Goal: Task Accomplishment & Management: Use online tool/utility

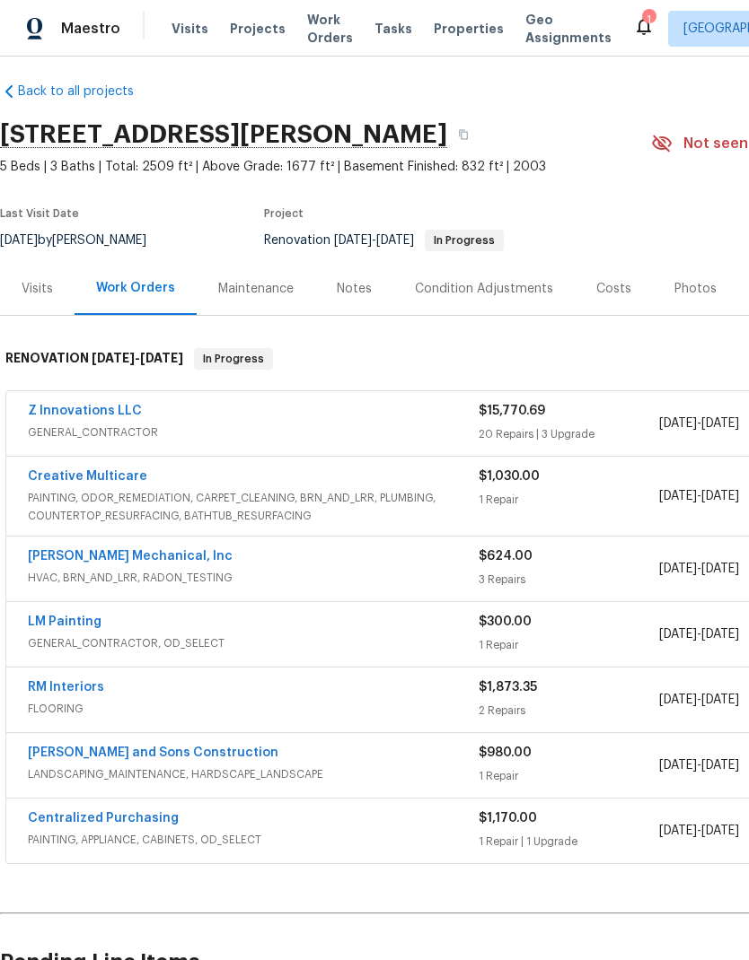
scroll to position [10, 0]
click at [109, 482] on link "Creative Multicare" at bounding box center [87, 476] width 119 height 13
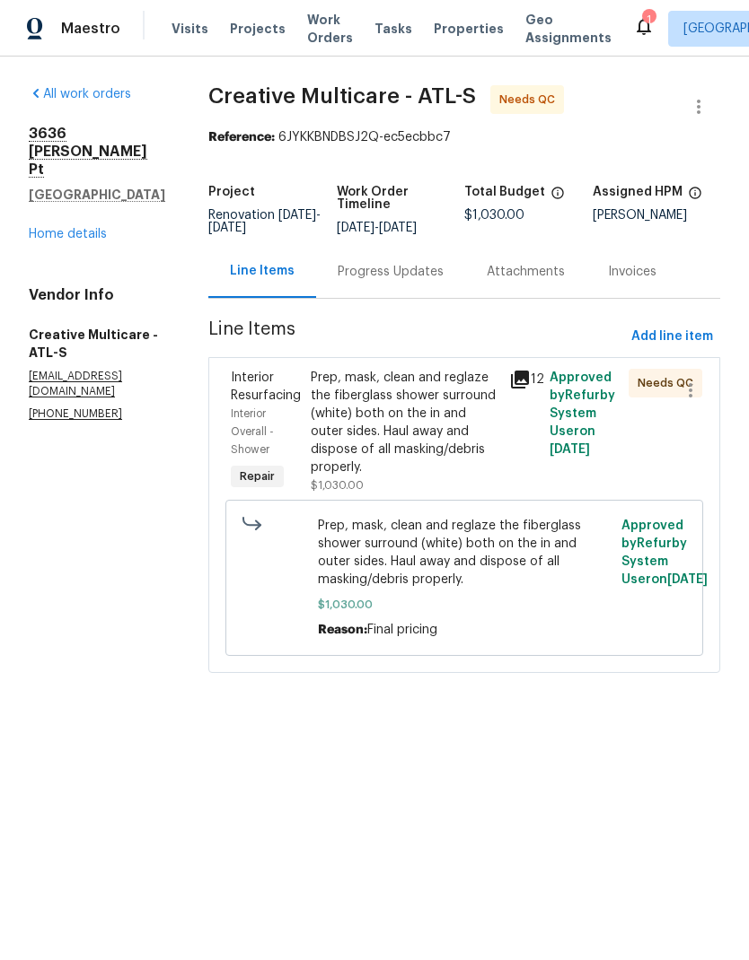
click at [450, 461] on div "Prep, mask, clean and reglaze the fiberglass shower surround (white) both on th…" at bounding box center [405, 423] width 188 height 108
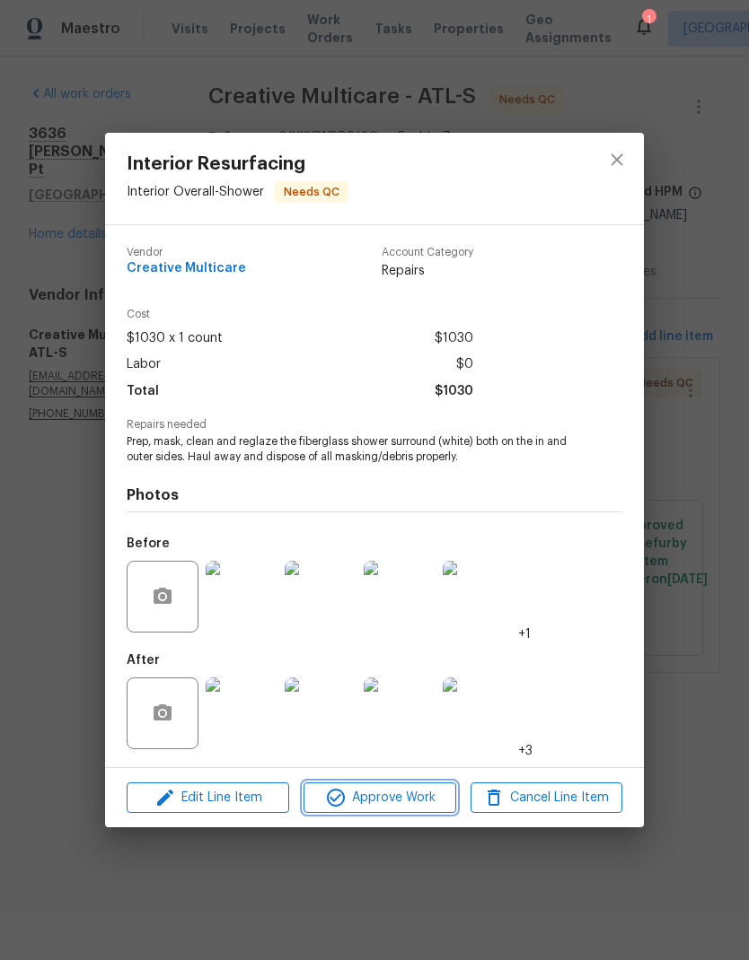
click at [424, 794] on span "Approve Work" at bounding box center [379, 798] width 141 height 22
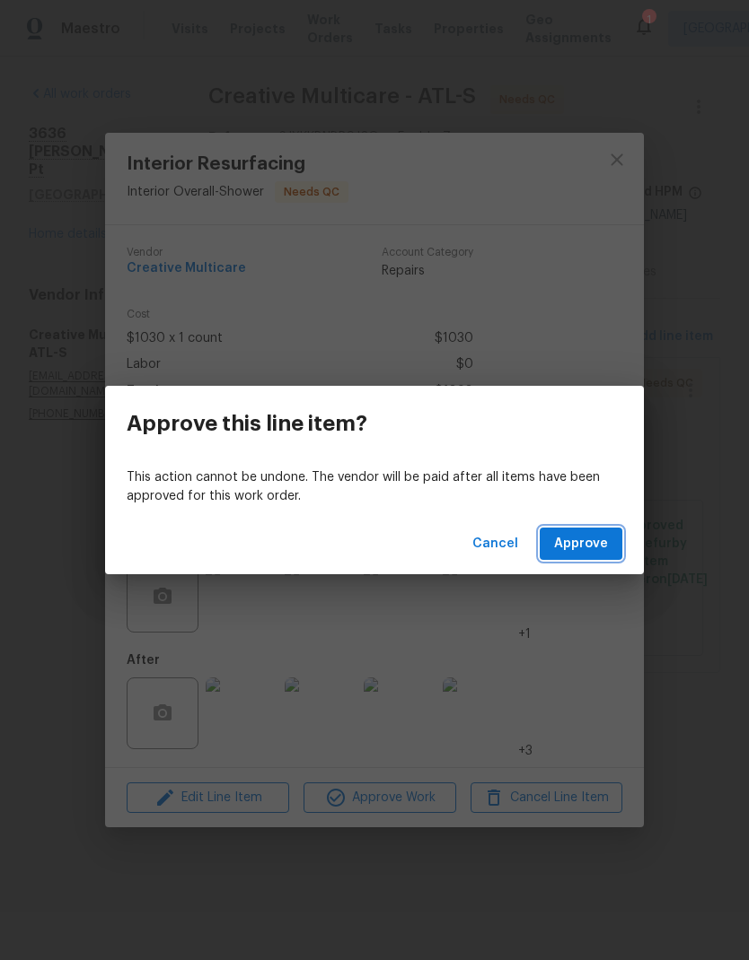
click at [585, 551] on span "Approve" at bounding box center [581, 544] width 54 height 22
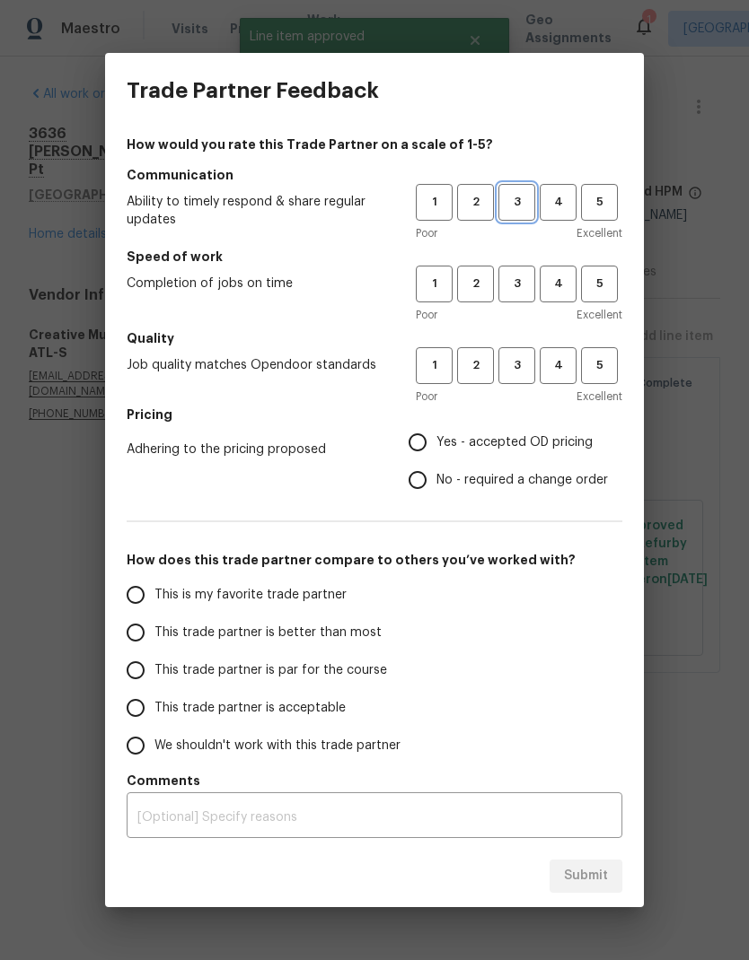
click at [521, 188] on button "3" at bounding box center [516, 202] width 37 height 37
click at [522, 281] on span "3" at bounding box center [516, 284] width 33 height 21
click at [523, 358] on span "3" at bounding box center [516, 365] width 33 height 21
click at [421, 483] on input "No - required a change order" at bounding box center [417, 480] width 38 height 38
radio input "true"
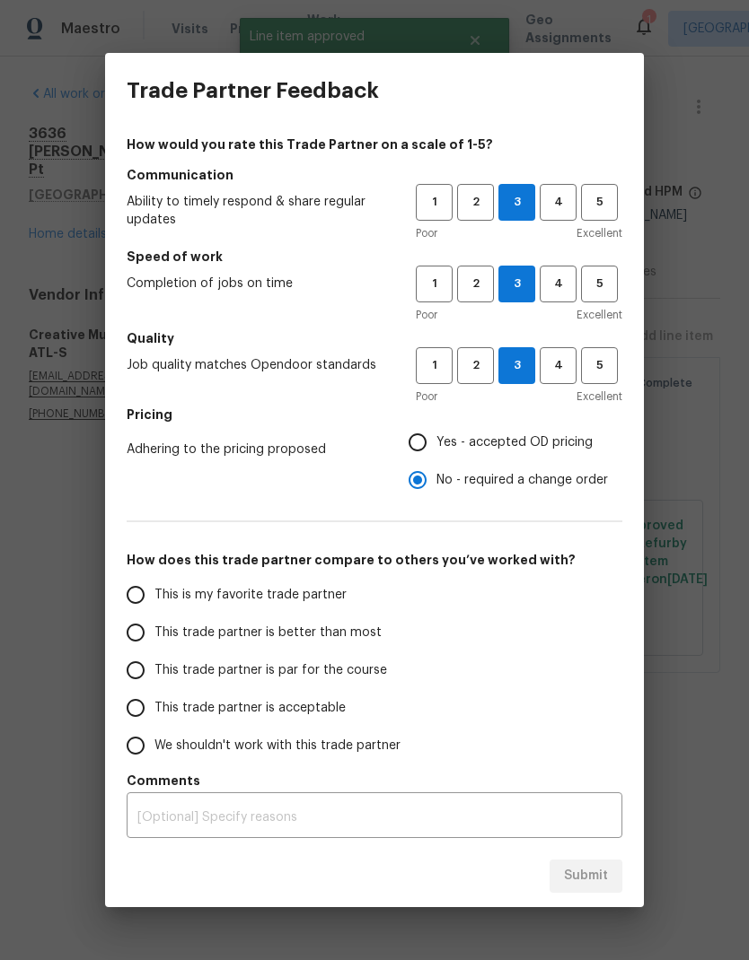
click at [141, 677] on input "This trade partner is par for the course" at bounding box center [136, 671] width 38 height 38
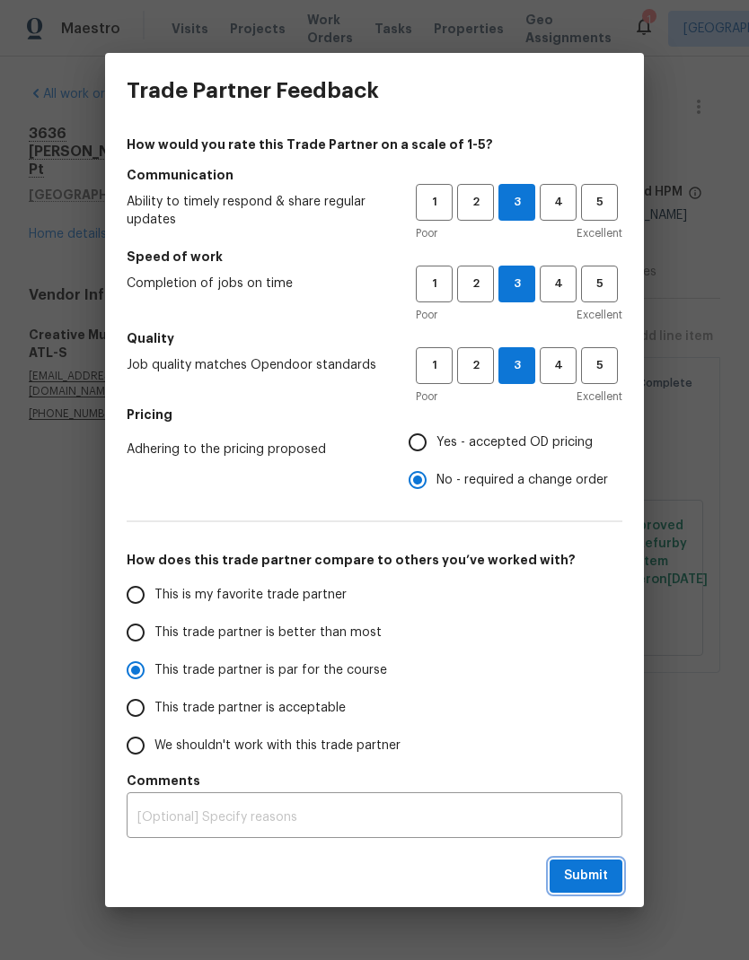
click at [603, 869] on span "Submit" at bounding box center [586, 876] width 44 height 22
radio input "true"
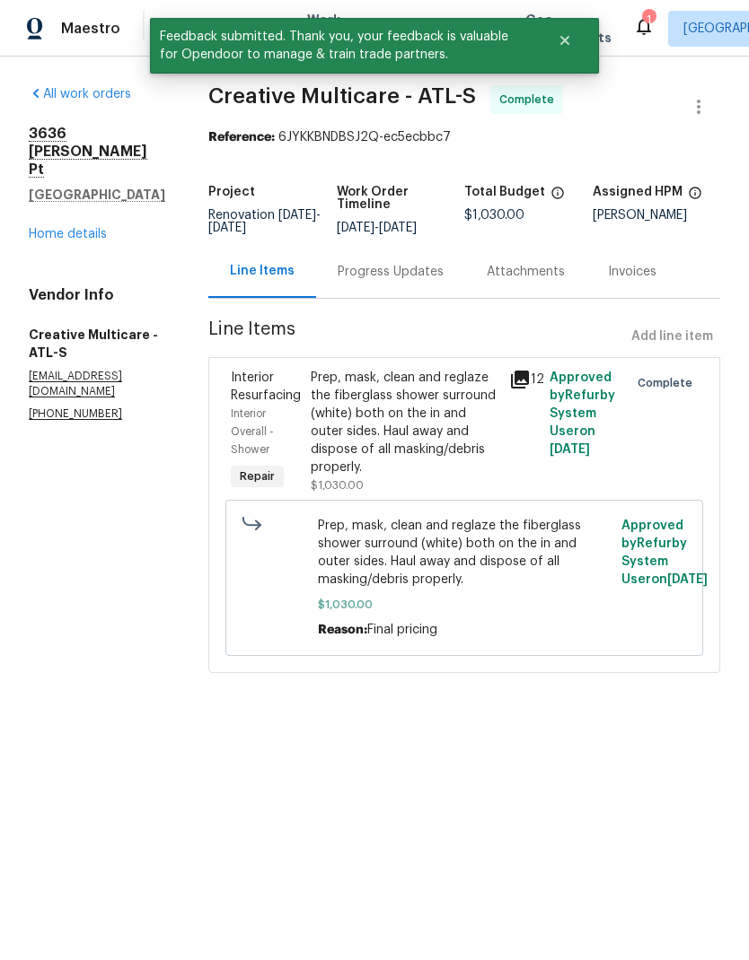
click at [80, 228] on link "Home details" at bounding box center [68, 234] width 78 height 13
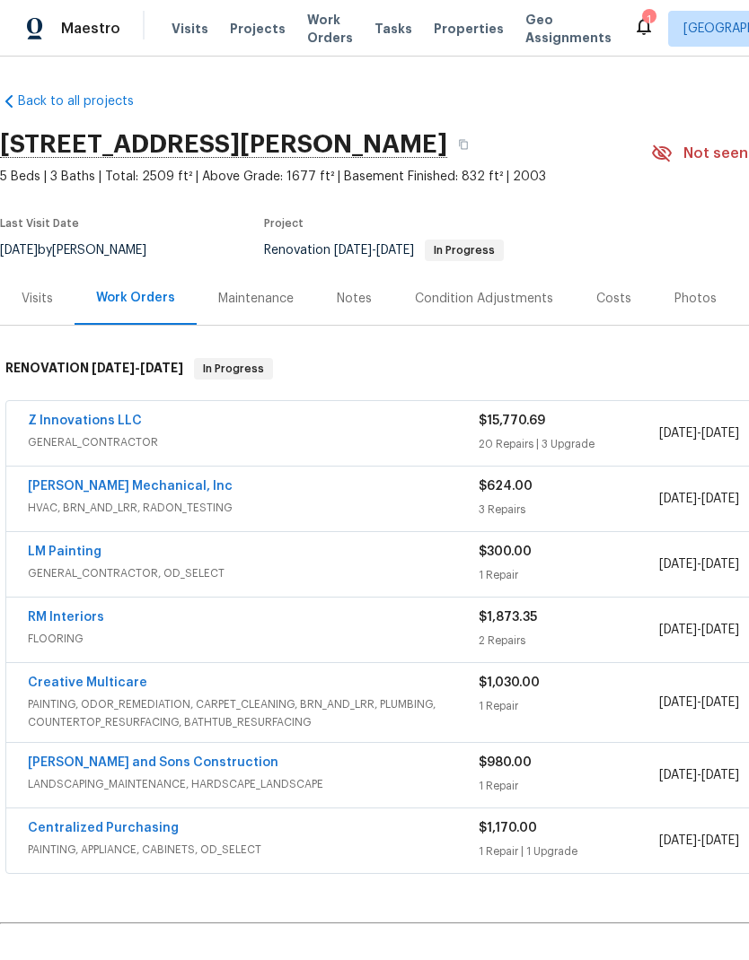
click at [165, 484] on link "[PERSON_NAME] Mechanical, Inc" at bounding box center [130, 486] width 205 height 13
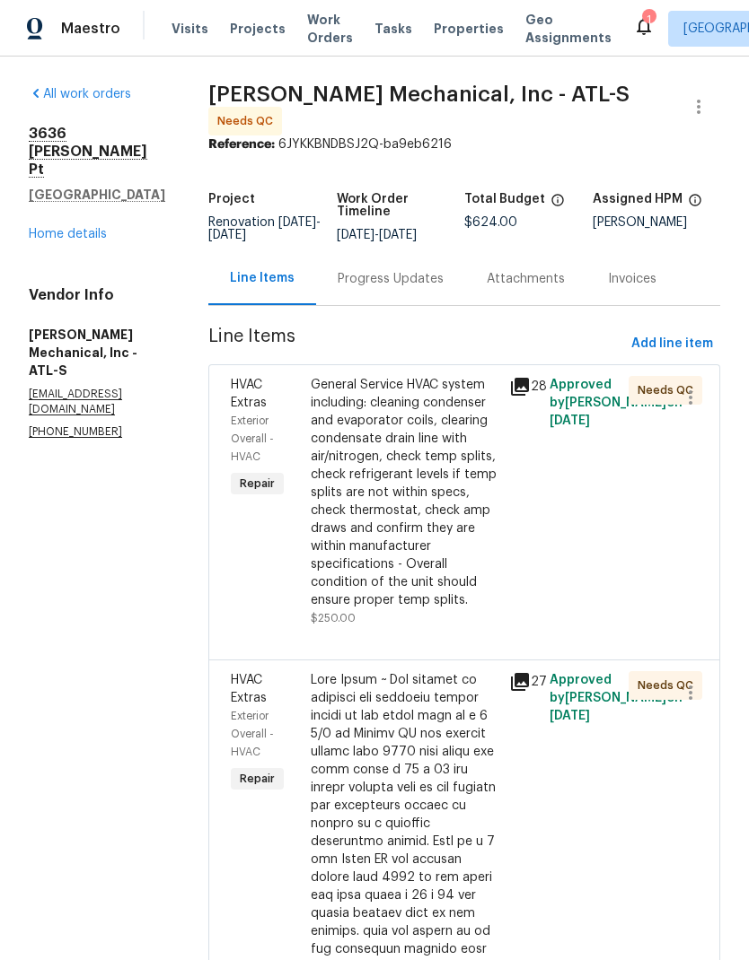
click at [451, 569] on div "General Service HVAC system including: cleaning condenser and evaporator coils,…" at bounding box center [405, 492] width 188 height 233
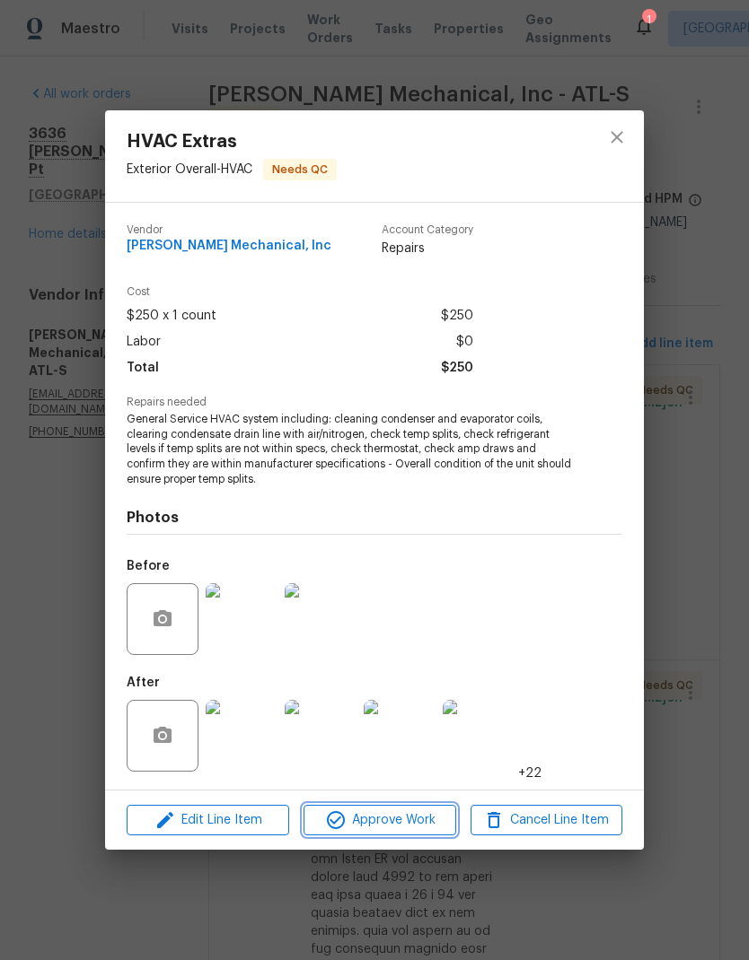
click at [420, 811] on span "Approve Work" at bounding box center [379, 821] width 141 height 22
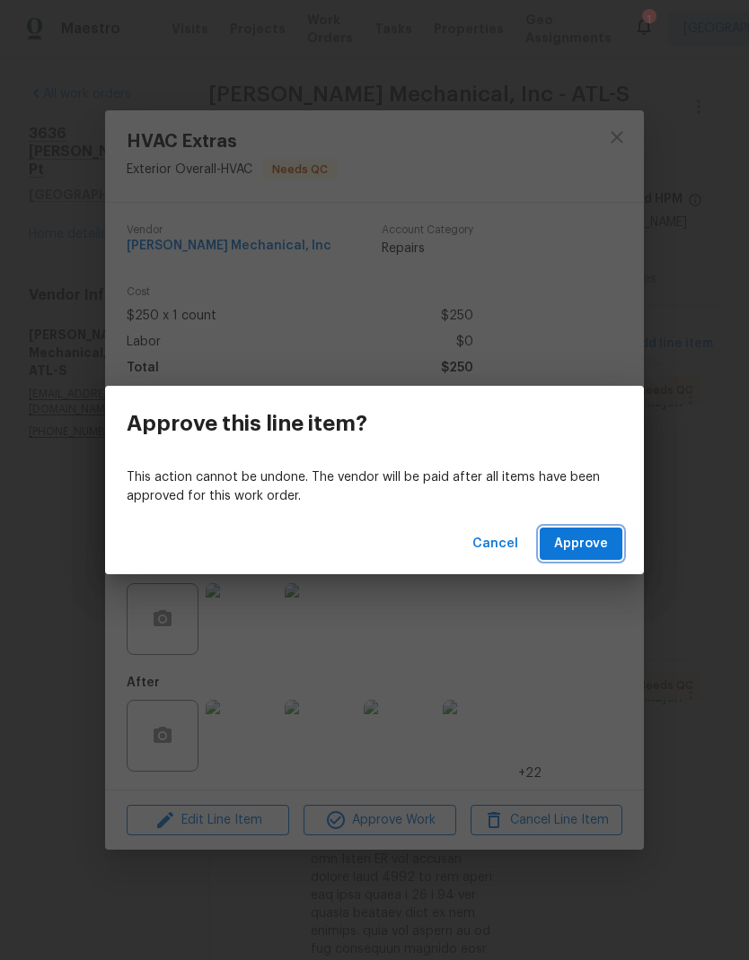
click at [582, 548] on span "Approve" at bounding box center [581, 544] width 54 height 22
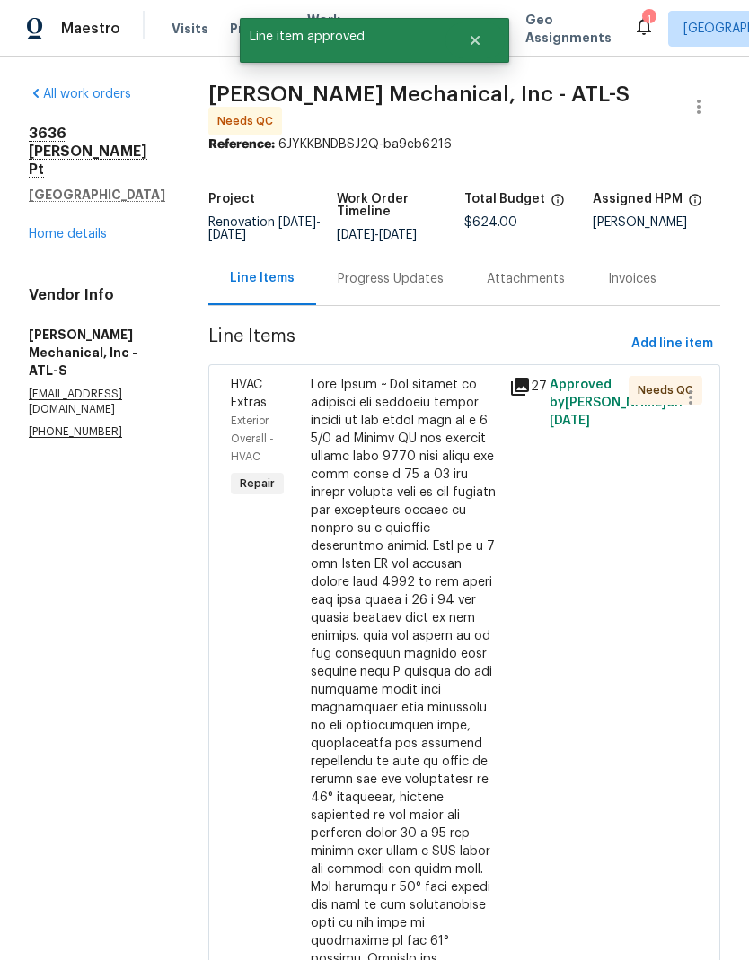
click at [436, 622] on div at bounding box center [405, 905] width 188 height 1059
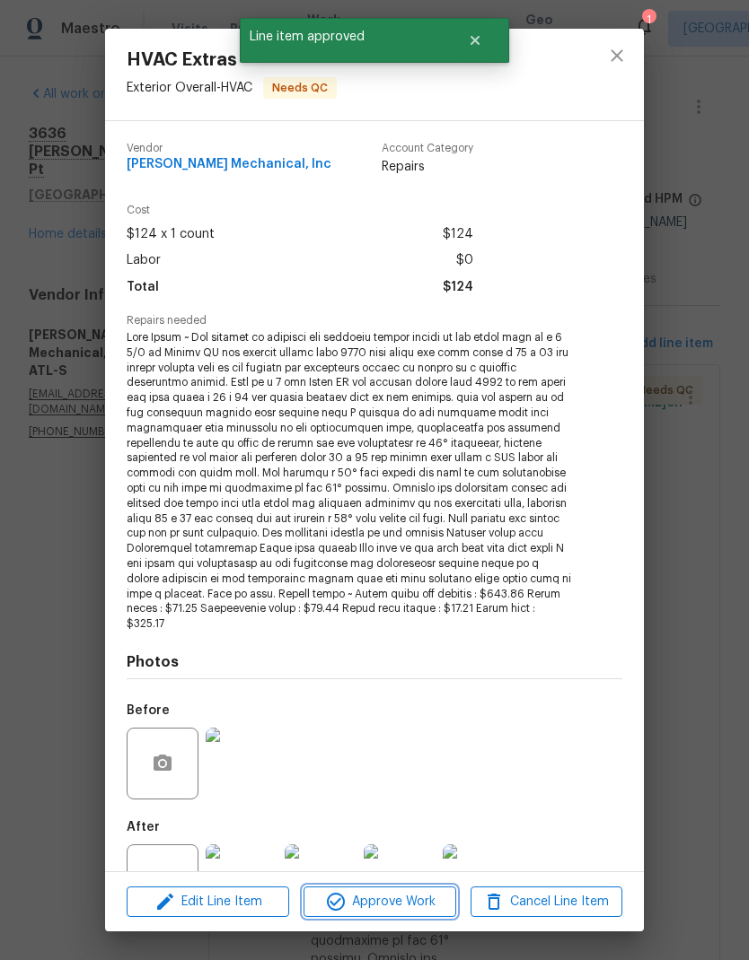
click at [410, 898] on span "Approve Work" at bounding box center [379, 902] width 141 height 22
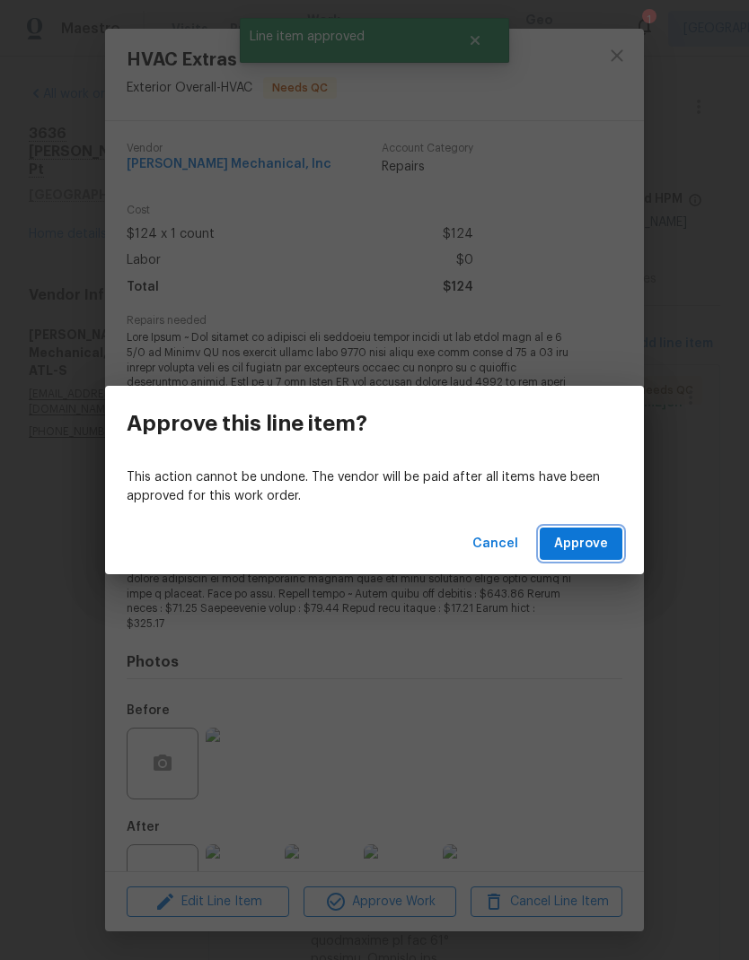
click at [592, 550] on span "Approve" at bounding box center [581, 544] width 54 height 22
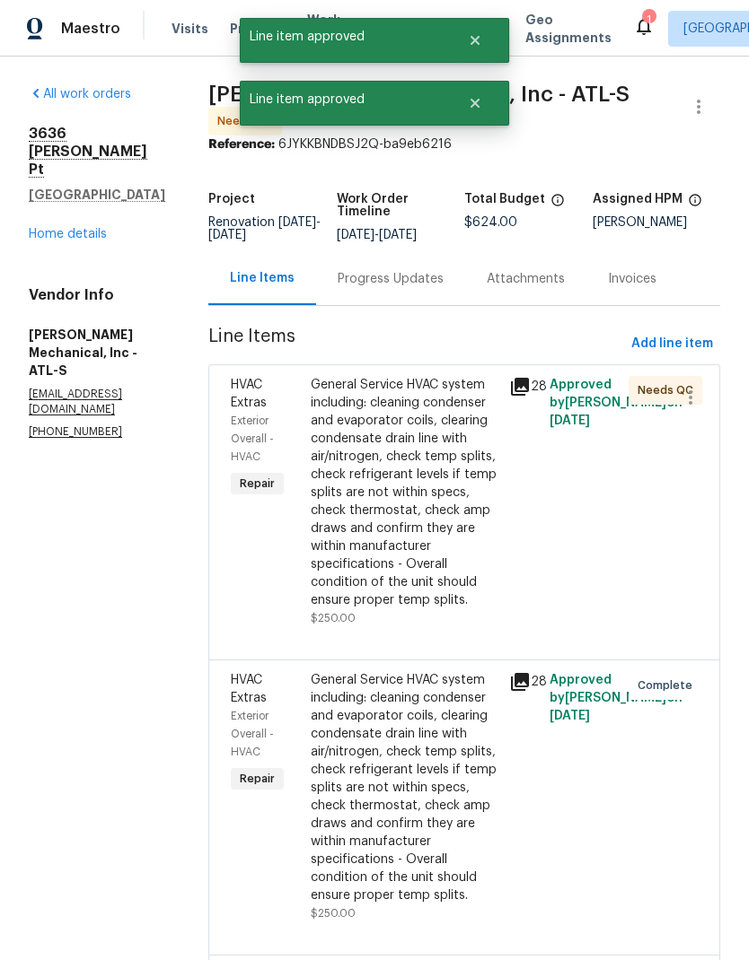
click at [428, 588] on div "General Service HVAC system including: cleaning condenser and evaporator coils,…" at bounding box center [405, 492] width 188 height 233
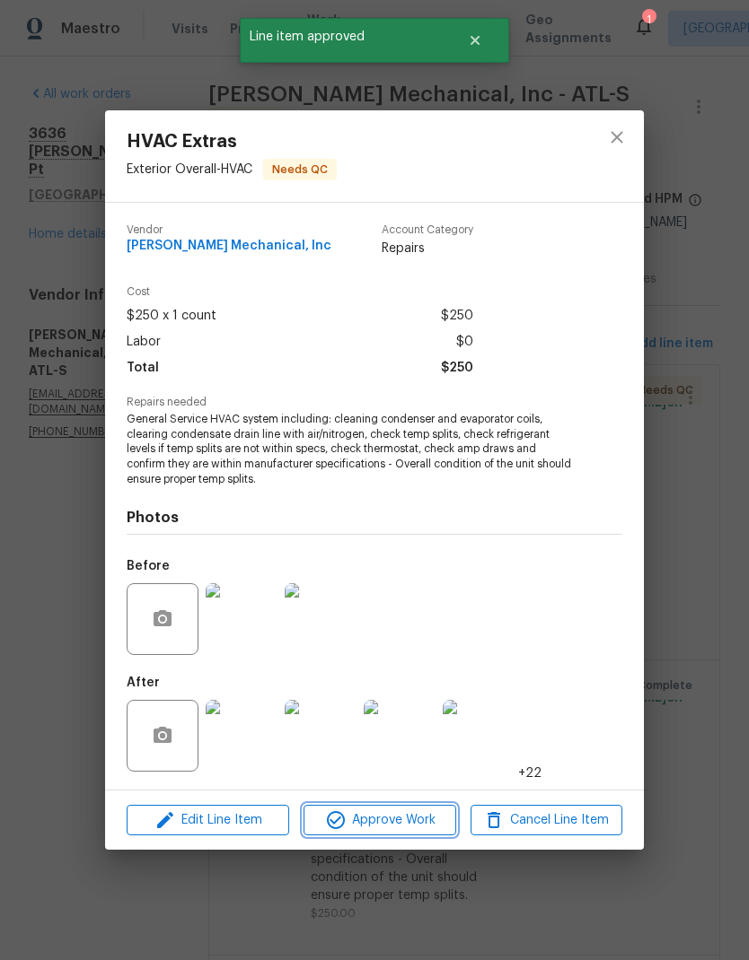
click at [411, 820] on span "Approve Work" at bounding box center [379, 821] width 141 height 22
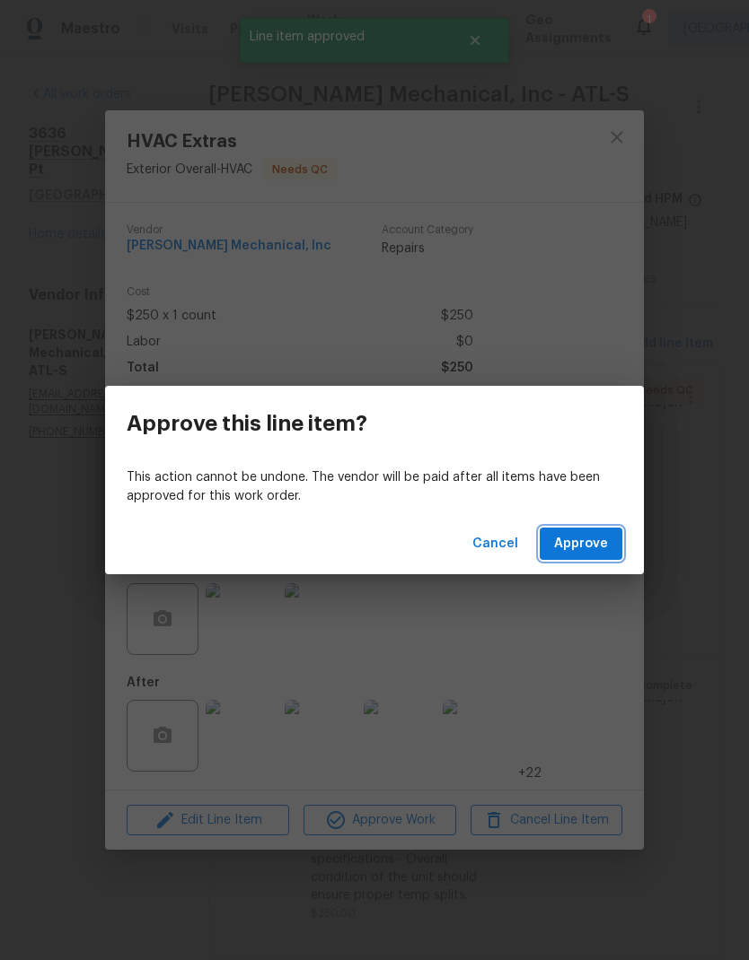
click at [605, 547] on span "Approve" at bounding box center [581, 544] width 54 height 22
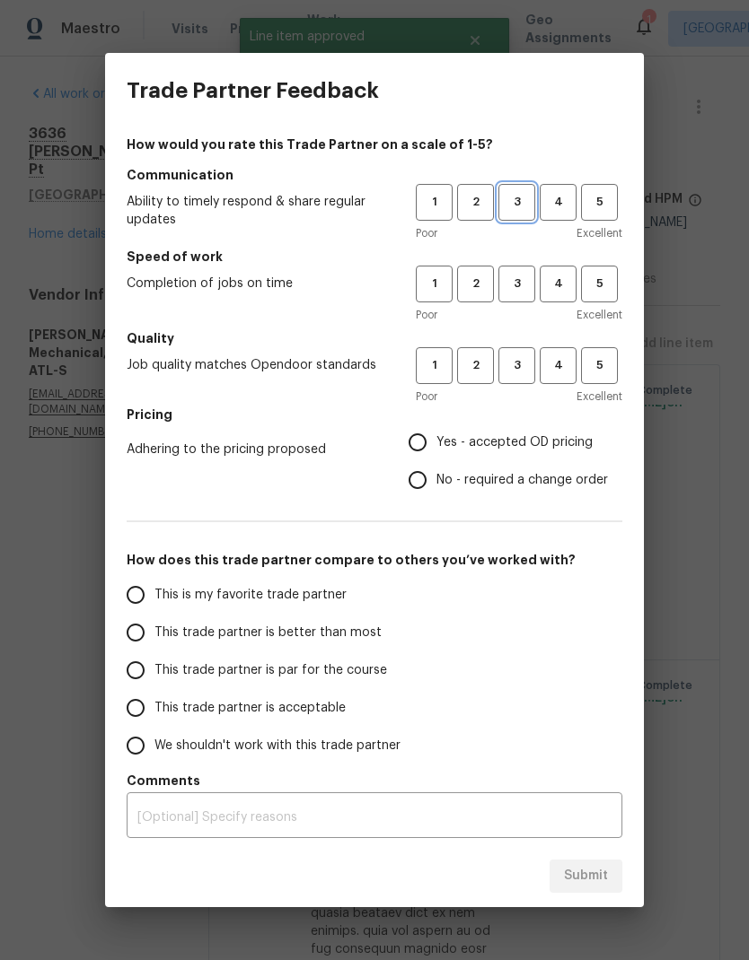
click at [518, 204] on span "3" at bounding box center [516, 202] width 33 height 21
click at [522, 285] on span "3" at bounding box center [516, 284] width 33 height 21
click at [527, 366] on span "3" at bounding box center [516, 365] width 33 height 21
click at [427, 486] on input "No - required a change order" at bounding box center [417, 480] width 38 height 38
radio input "true"
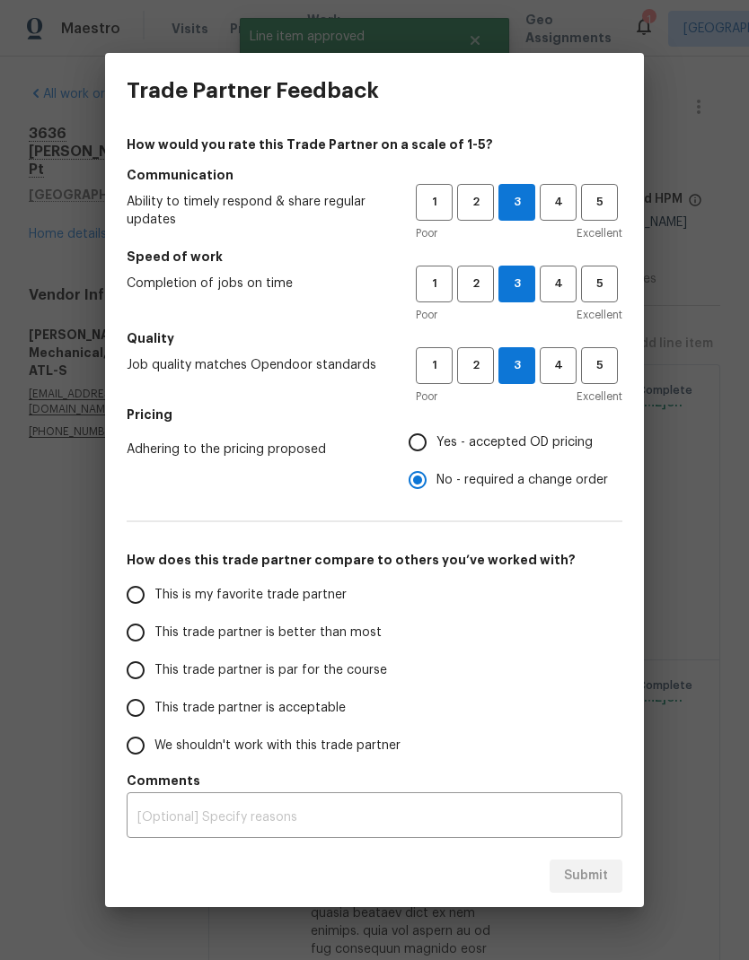
click at [145, 676] on input "This trade partner is par for the course" at bounding box center [136, 671] width 38 height 38
click at [602, 863] on button "Submit" at bounding box center [585, 876] width 73 height 33
radio input "true"
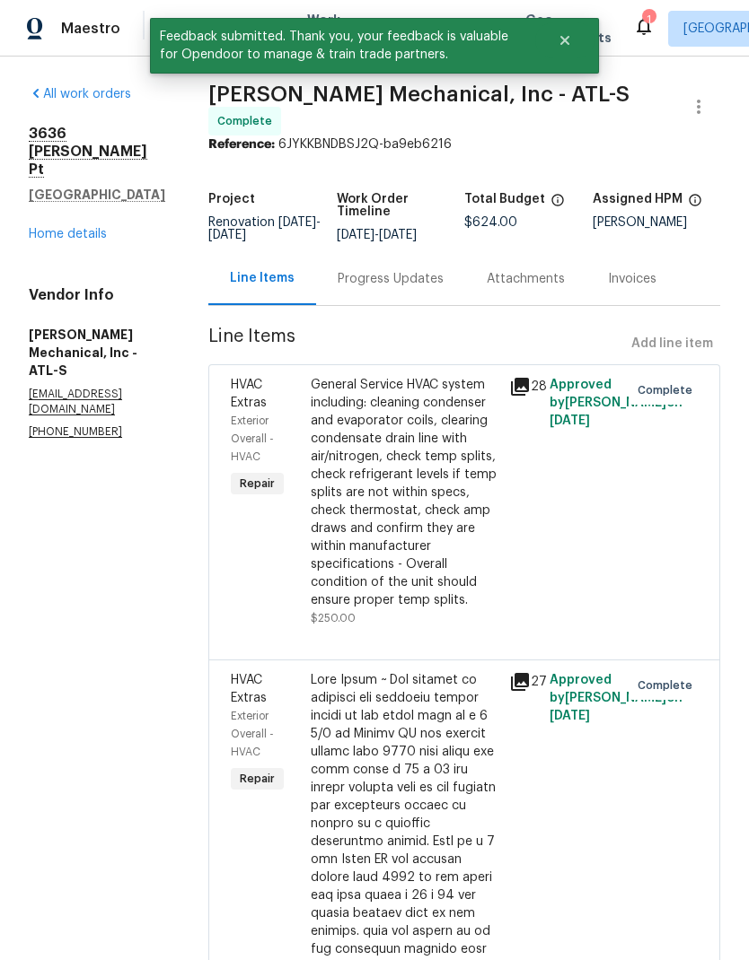
click at [79, 228] on link "Home details" at bounding box center [68, 234] width 78 height 13
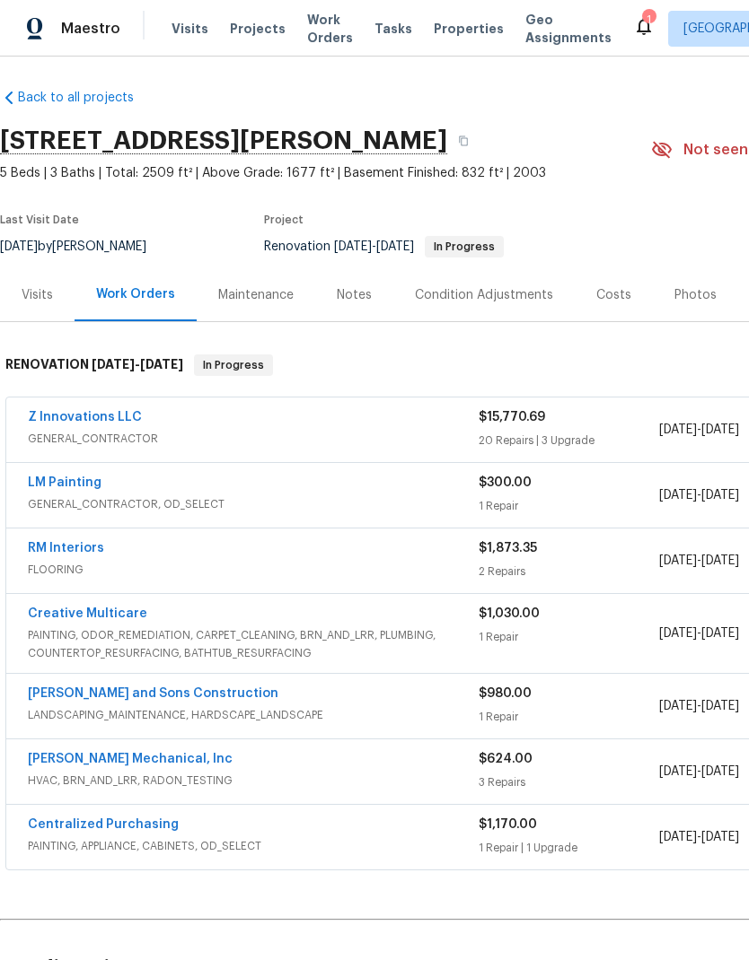
scroll to position [4, 0]
click at [89, 484] on link "LM Painting" at bounding box center [65, 483] width 74 height 13
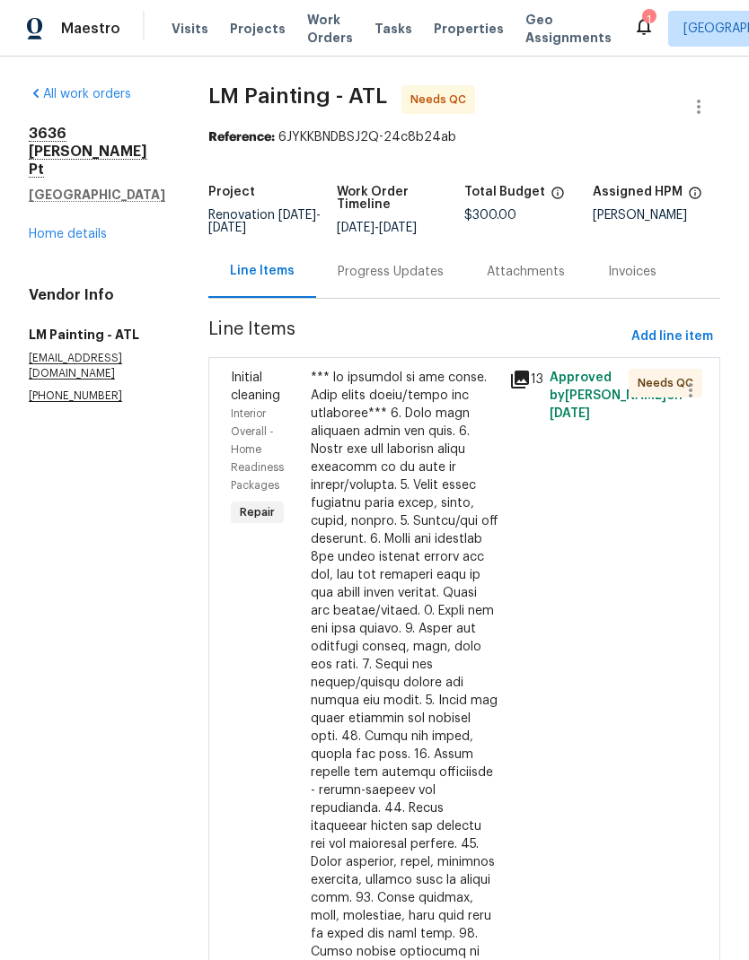
click at [452, 765] on div at bounding box center [405, 818] width 188 height 898
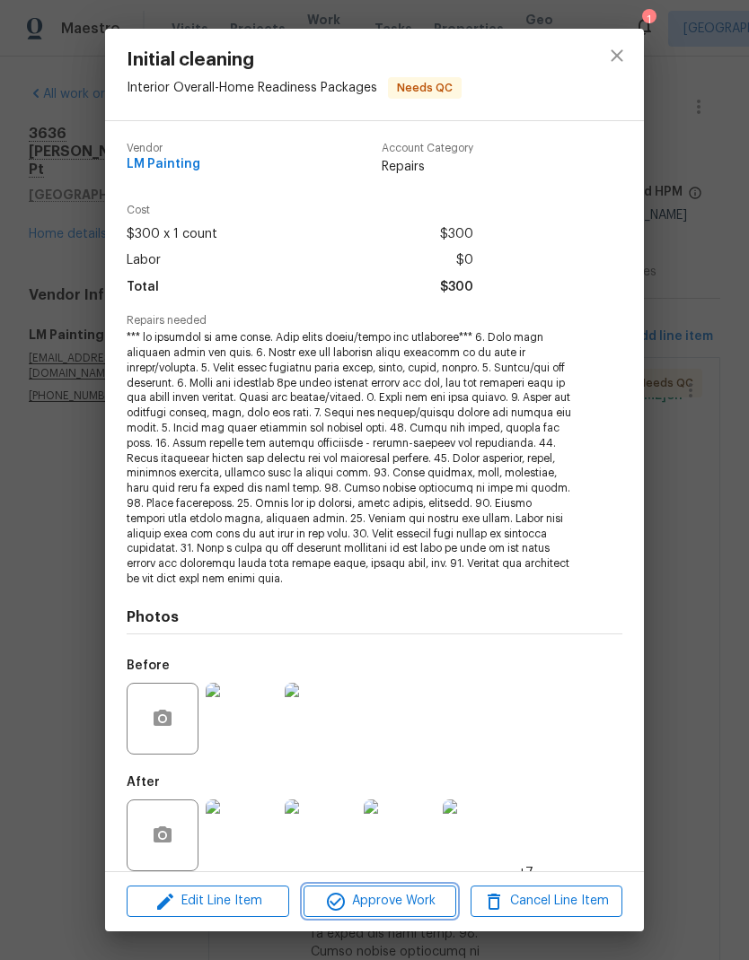
click at [427, 897] on span "Approve Work" at bounding box center [379, 901] width 141 height 22
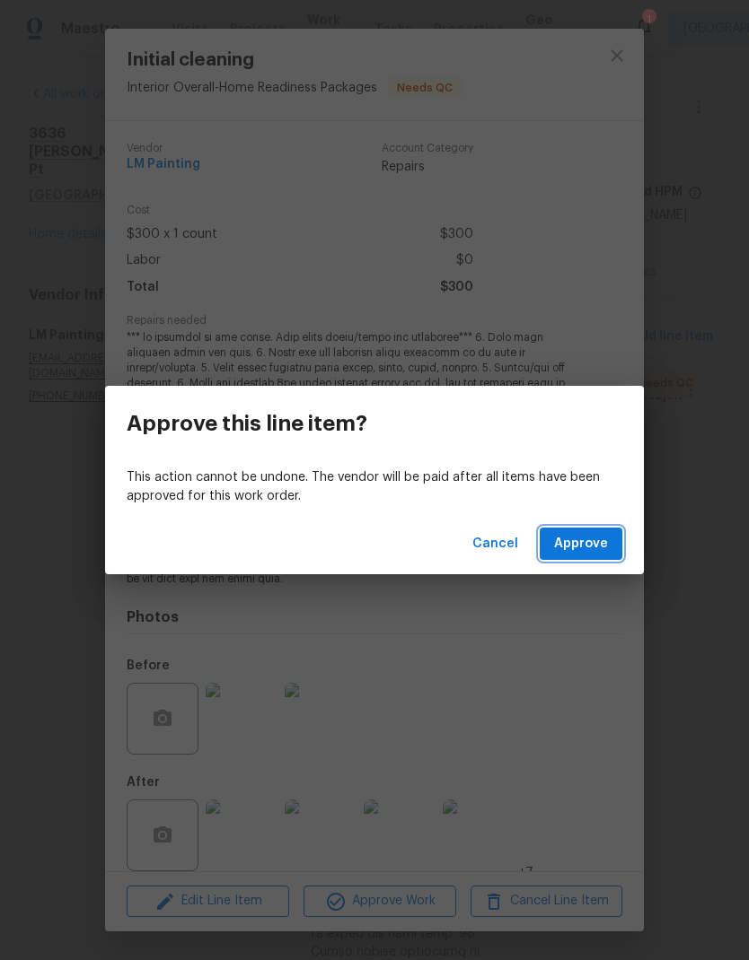
click at [609, 557] on button "Approve" at bounding box center [580, 544] width 83 height 33
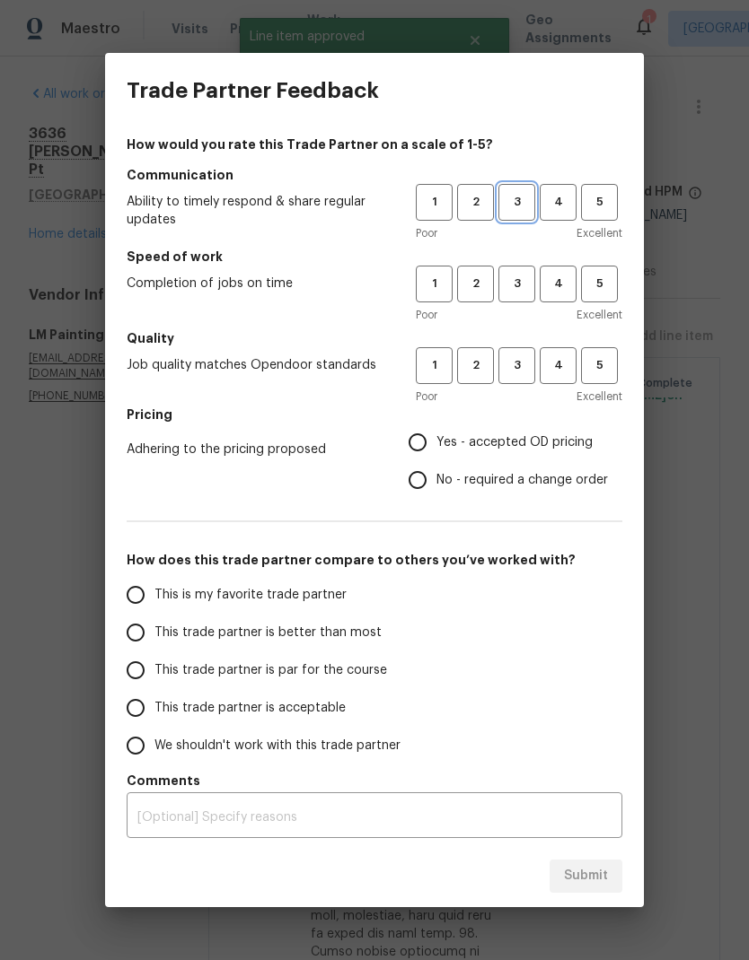
click at [521, 201] on span "3" at bounding box center [516, 202] width 33 height 21
click at [521, 288] on span "3" at bounding box center [516, 284] width 33 height 21
click at [524, 378] on button "3" at bounding box center [516, 365] width 37 height 37
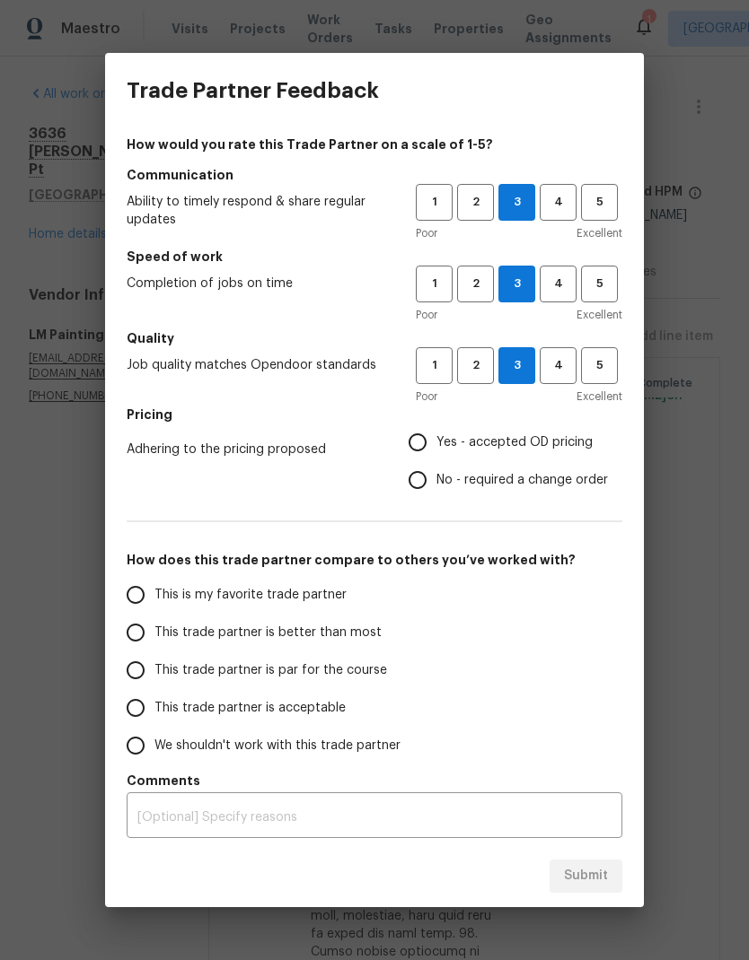
click at [423, 443] on input "Yes - accepted OD pricing" at bounding box center [417, 443] width 38 height 38
radio input "true"
click at [146, 679] on input "This trade partner is par for the course" at bounding box center [136, 671] width 38 height 38
click at [600, 877] on span "Submit" at bounding box center [586, 876] width 44 height 22
radio input "true"
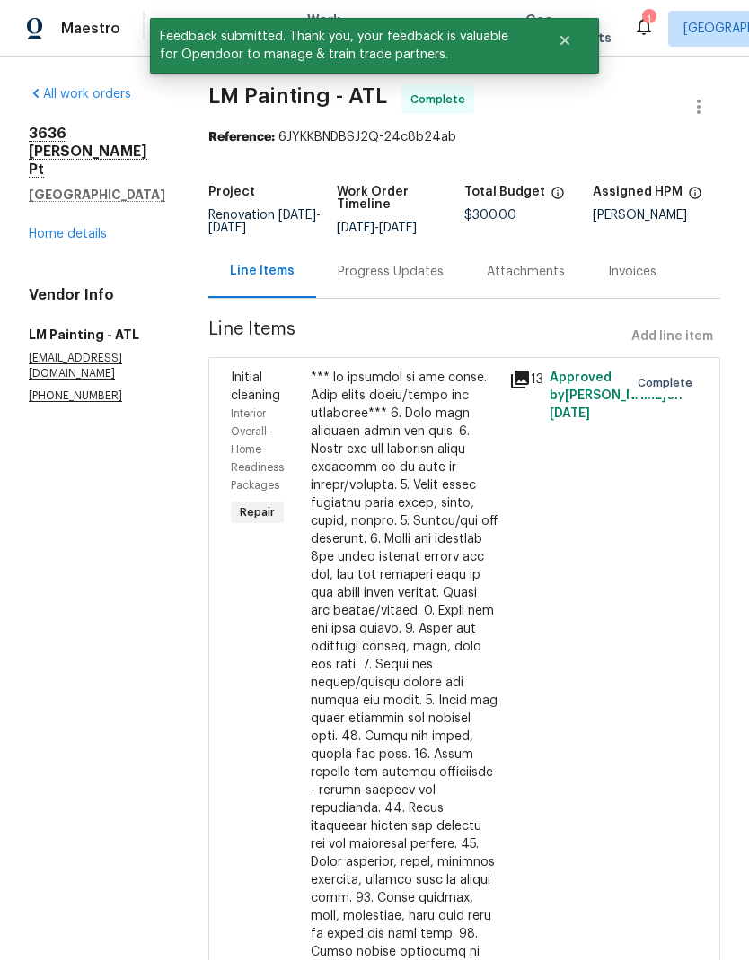
click at [91, 228] on link "Home details" at bounding box center [68, 234] width 78 height 13
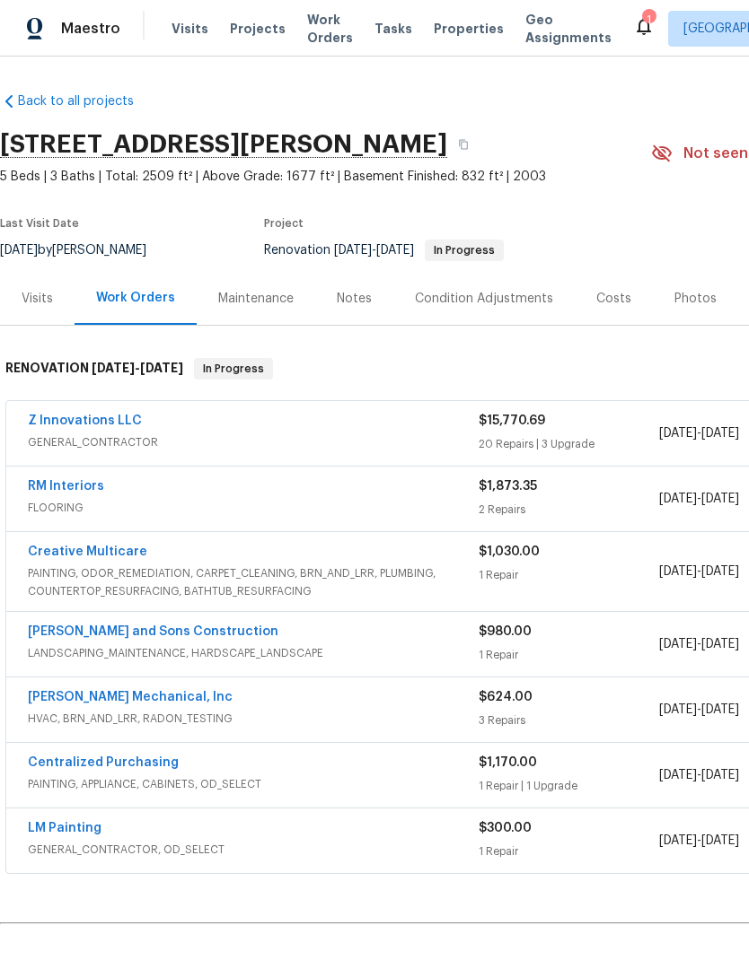
click at [92, 485] on link "RM Interiors" at bounding box center [66, 486] width 76 height 13
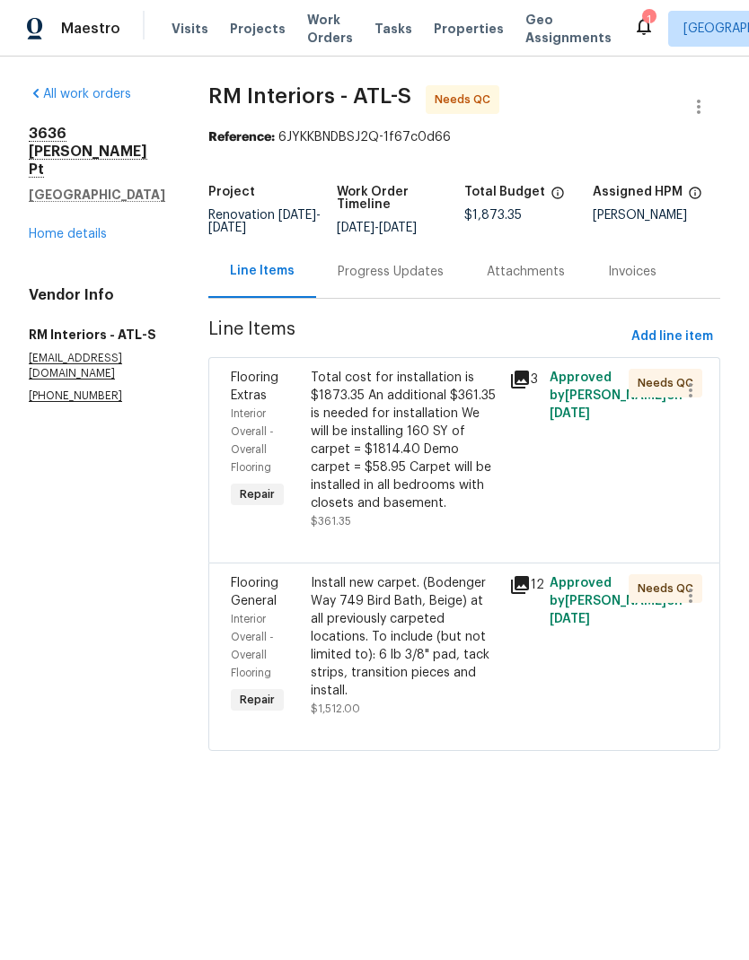
click at [430, 451] on div "Total cost for installation is $1873.35 An additional $361.35 is needed for ins…" at bounding box center [405, 441] width 188 height 144
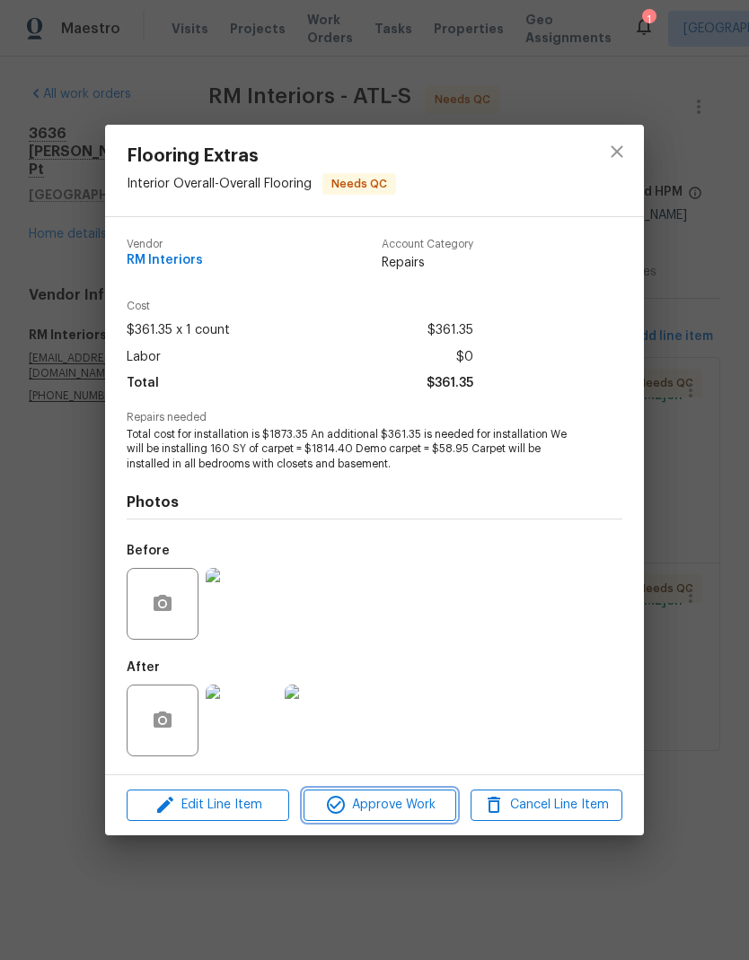
click at [398, 810] on span "Approve Work" at bounding box center [379, 805] width 141 height 22
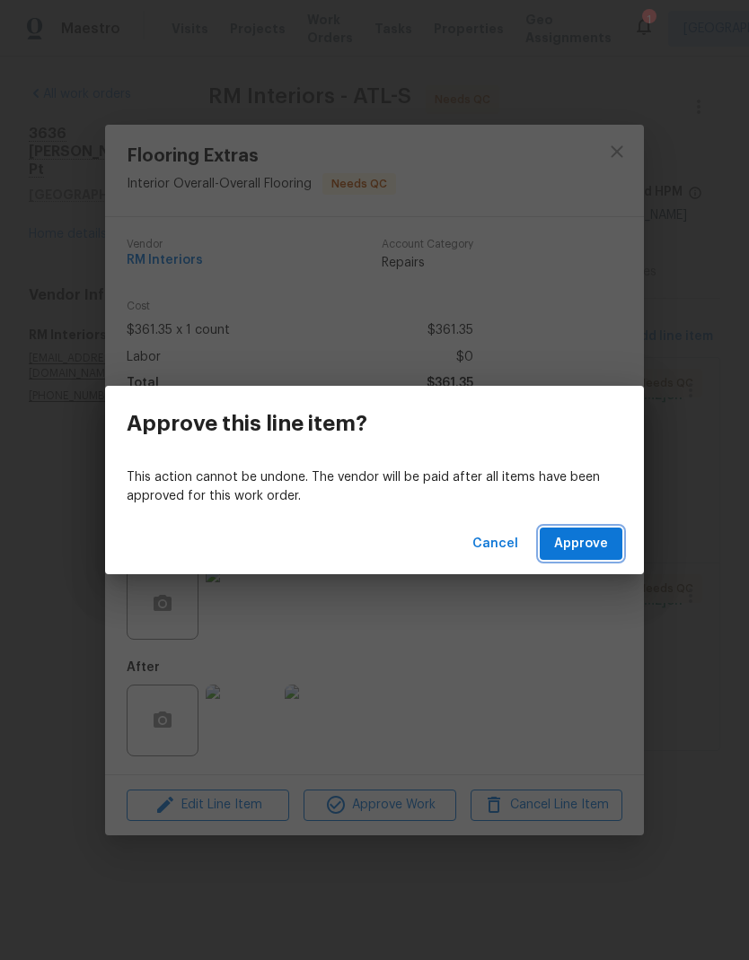
click at [590, 542] on span "Approve" at bounding box center [581, 544] width 54 height 22
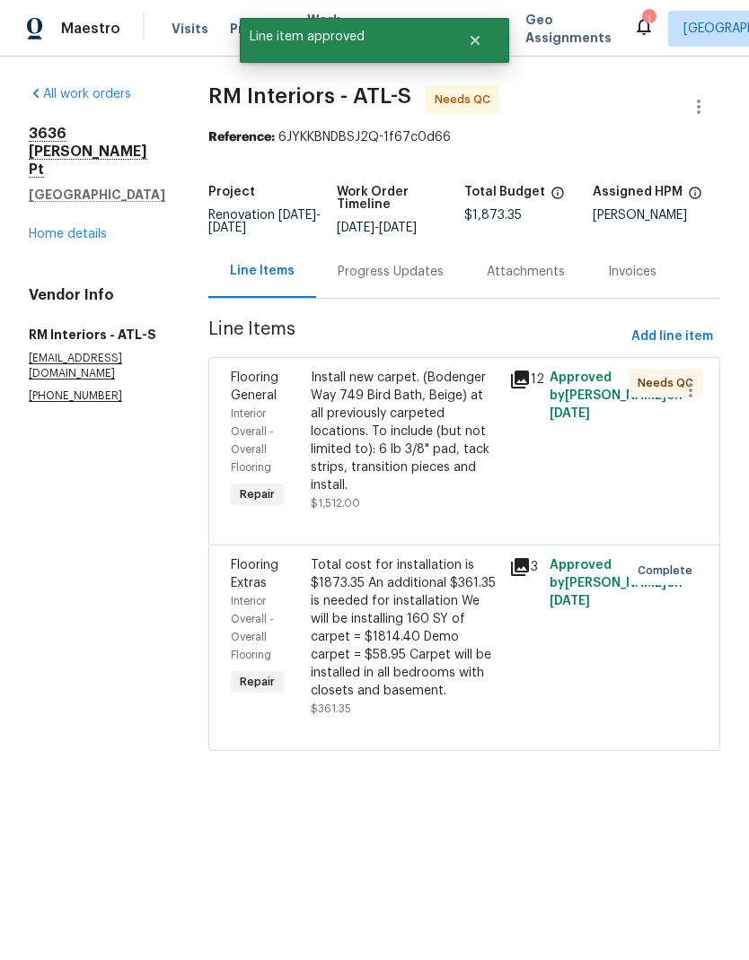
click at [438, 431] on div "Install new carpet. (Bodenger Way 749 Bird Bath, Beige) at all previously carpe…" at bounding box center [405, 432] width 188 height 126
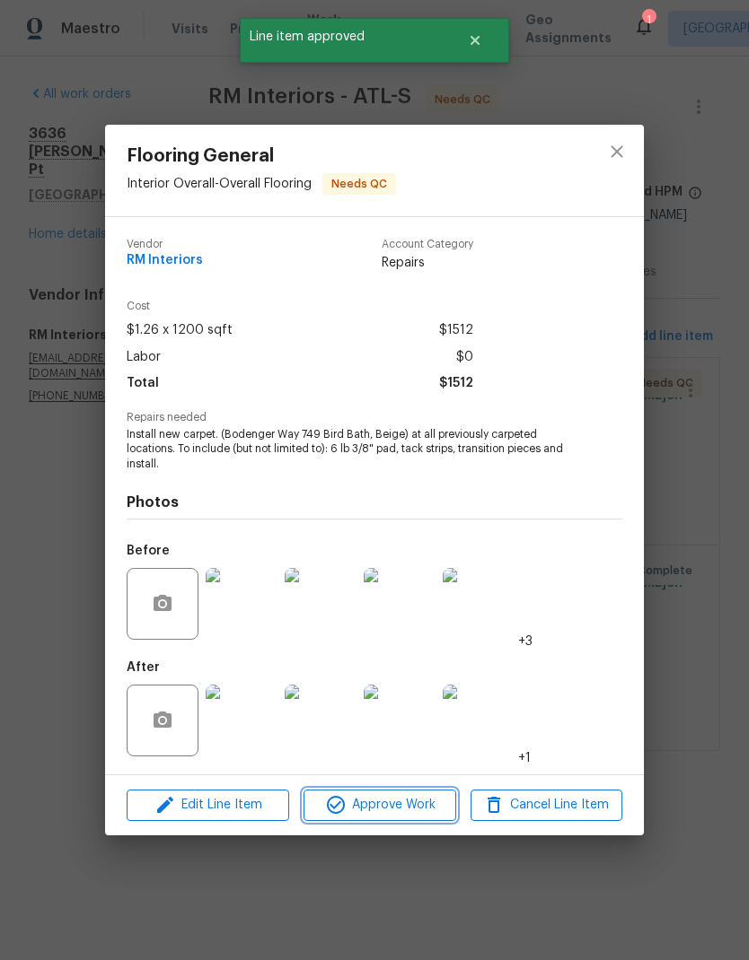
click at [408, 811] on span "Approve Work" at bounding box center [379, 805] width 141 height 22
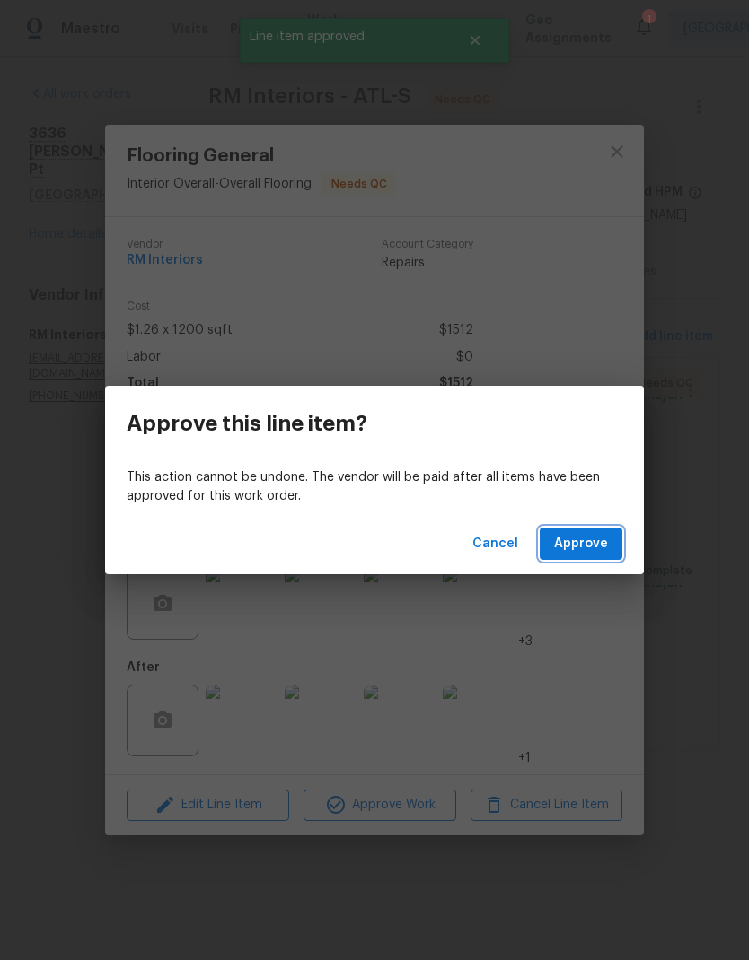
click at [593, 547] on span "Approve" at bounding box center [581, 544] width 54 height 22
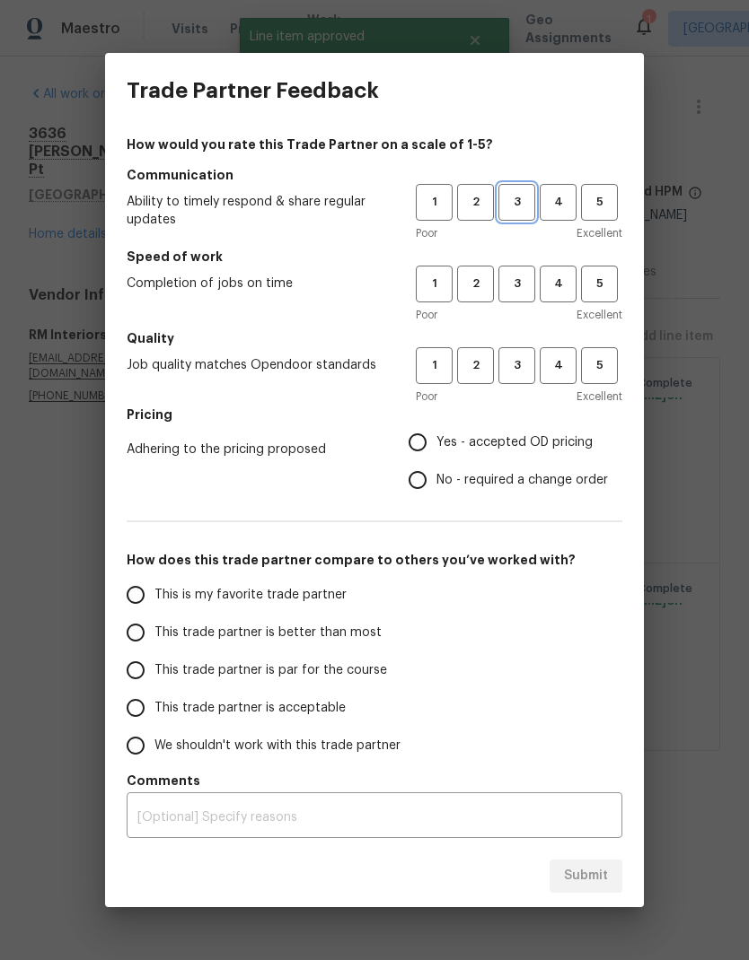
click at [523, 208] on span "3" at bounding box center [516, 202] width 33 height 21
click at [521, 277] on span "3" at bounding box center [516, 284] width 33 height 21
click at [519, 360] on span "3" at bounding box center [516, 365] width 33 height 21
click at [425, 438] on input "Yes - accepted OD pricing" at bounding box center [417, 443] width 38 height 38
radio input "true"
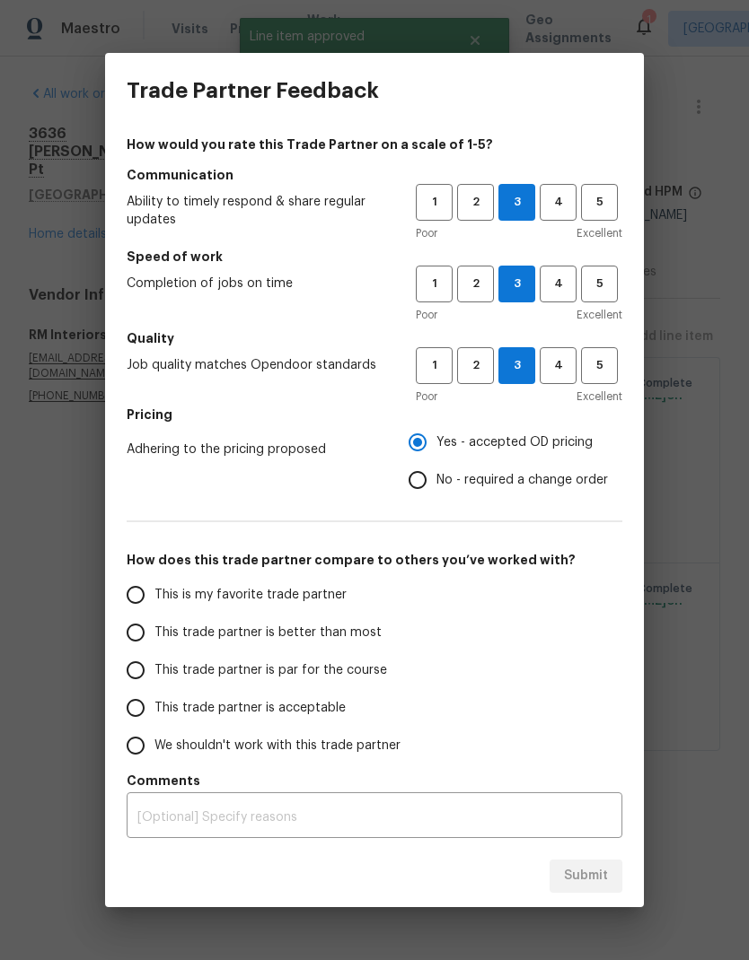
click at [424, 474] on input "No - required a change order" at bounding box center [417, 480] width 38 height 38
radio input "true"
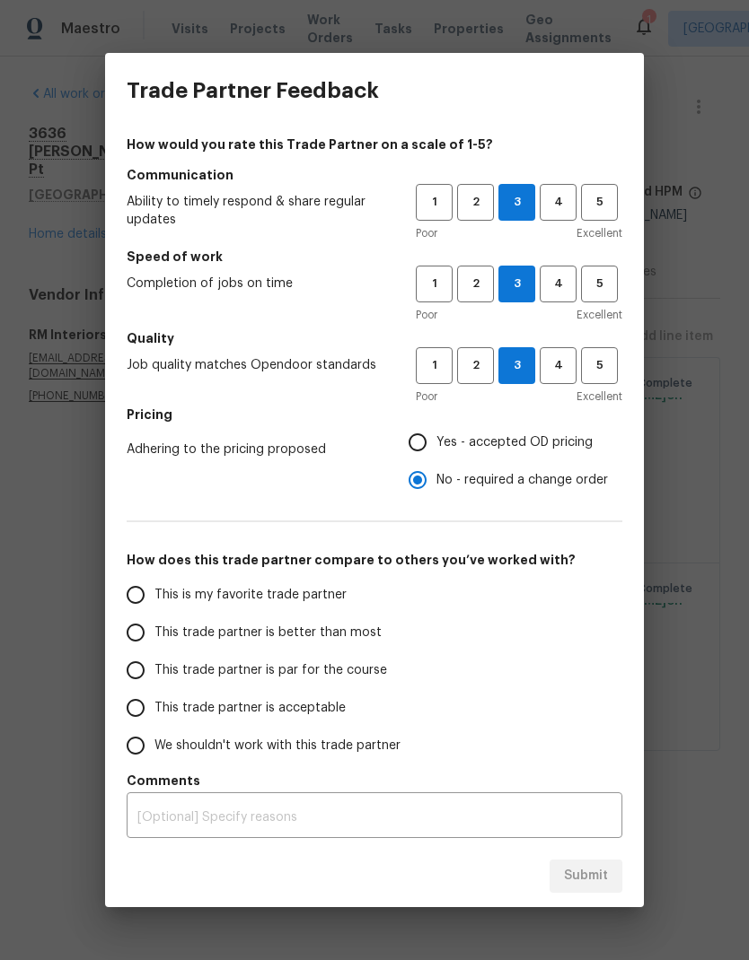
click at [134, 679] on input "This trade partner is par for the course" at bounding box center [136, 671] width 38 height 38
click at [614, 878] on button "Submit" at bounding box center [585, 876] width 73 height 33
radio input "true"
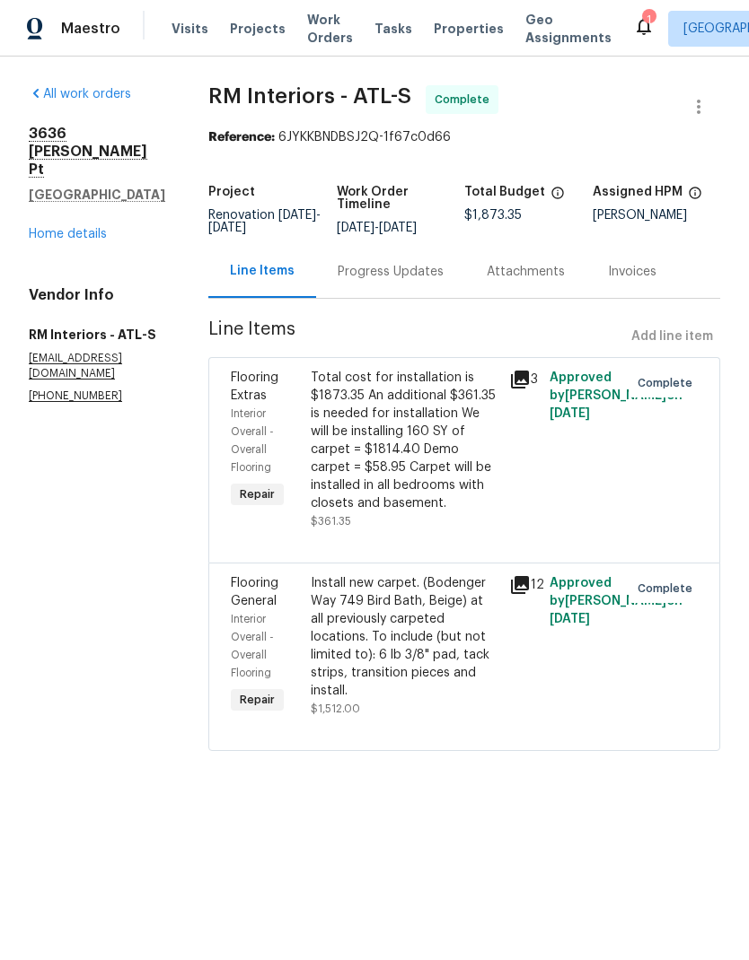
click at [91, 228] on link "Home details" at bounding box center [68, 234] width 78 height 13
